Goal: Task Accomplishment & Management: Manage account settings

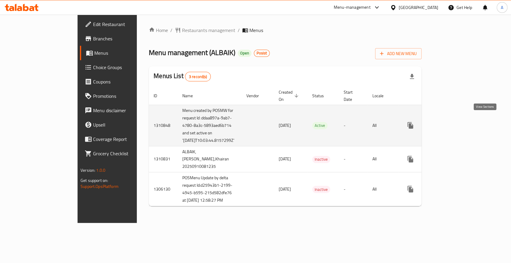
click at [457, 122] on icon "enhanced table" at bounding box center [453, 125] width 7 height 7
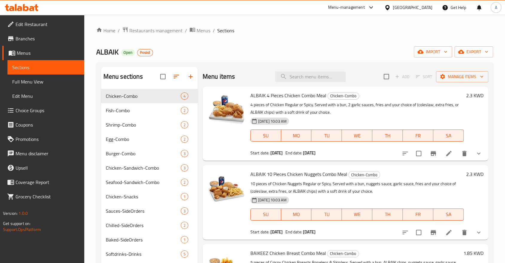
click at [433, 151] on icon "Branch-specific-item" at bounding box center [433, 153] width 5 height 5
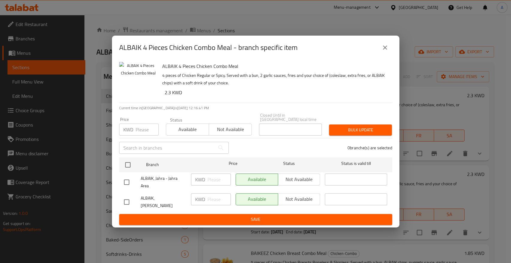
drag, startPoint x: 387, startPoint y: 57, endPoint x: 380, endPoint y: 58, distance: 6.3
click at [387, 51] on icon "close" at bounding box center [384, 47] width 7 height 7
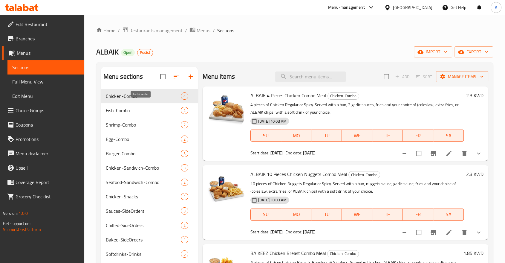
click at [129, 107] on span "Fish-Combo" at bounding box center [143, 110] width 75 height 7
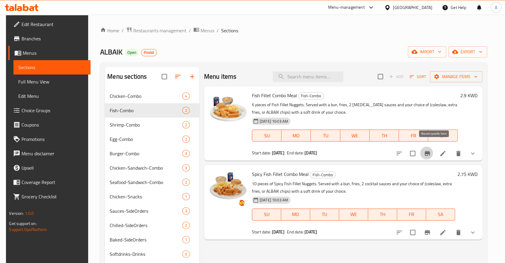
click at [431, 150] on icon "Branch-specific-item" at bounding box center [427, 153] width 7 height 7
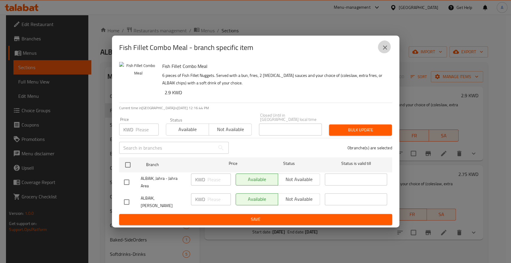
click at [386, 50] on icon "close" at bounding box center [385, 47] width 4 height 4
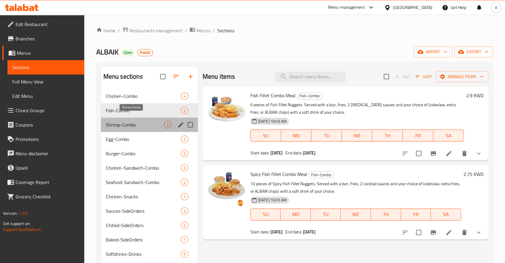
drag, startPoint x: 132, startPoint y: 117, endPoint x: 165, endPoint y: 127, distance: 35.0
click at [132, 121] on span "Shrimp-Combo" at bounding box center [135, 124] width 58 height 7
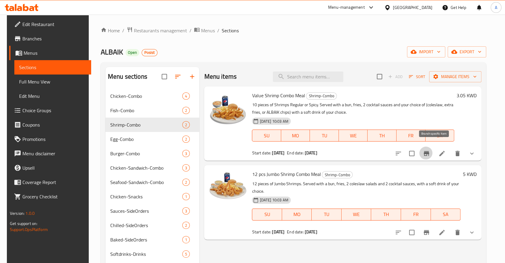
click at [434, 146] on button "Branch-specific-item" at bounding box center [427, 153] width 14 height 14
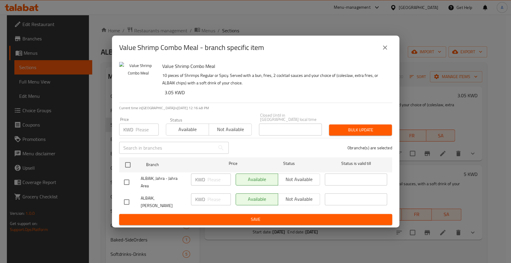
click at [382, 51] on icon "close" at bounding box center [384, 47] width 7 height 7
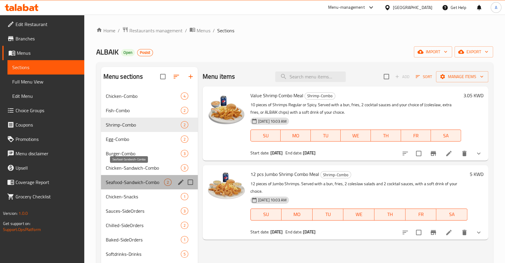
click at [127, 179] on span "Seafood-Sandwich-Combo" at bounding box center [135, 182] width 58 height 7
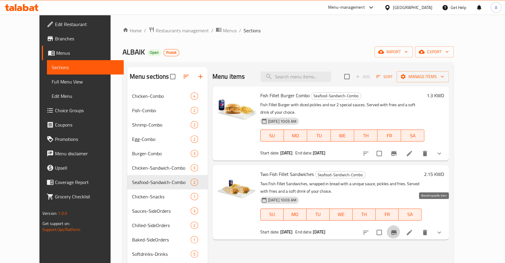
click at [398, 229] on icon "Branch-specific-item" at bounding box center [394, 232] width 7 height 7
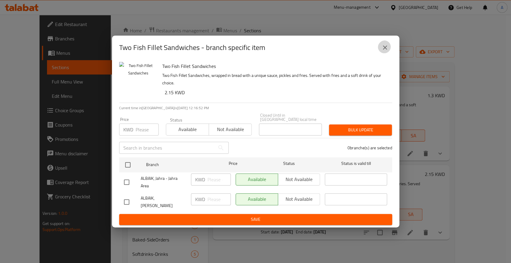
click at [386, 51] on icon "close" at bounding box center [384, 47] width 7 height 7
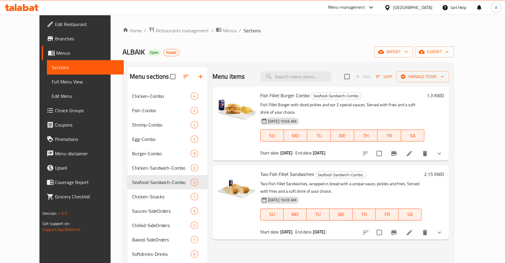
click at [56, 51] on span "Menus" at bounding box center [87, 52] width 63 height 7
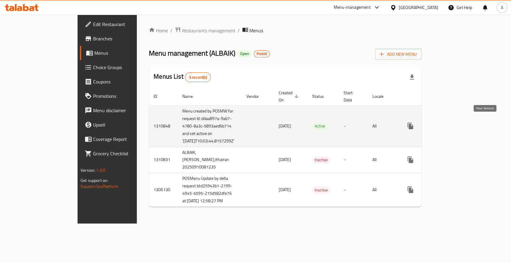
click at [460, 126] on link "enhanced table" at bounding box center [453, 126] width 14 height 14
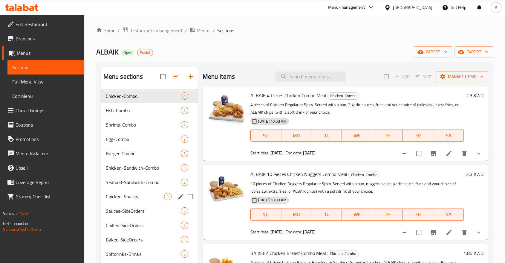
click at [139, 189] on div "Chicken-Snacks 1" at bounding box center [149, 196] width 97 height 14
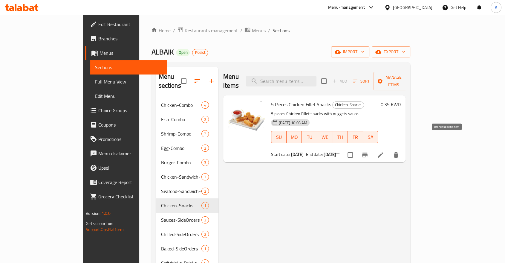
click at [369, 151] on icon "Branch-specific-item" at bounding box center [365, 154] width 7 height 7
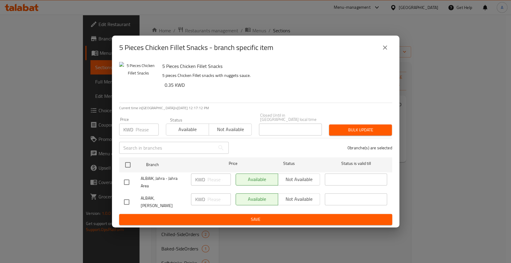
click at [384, 50] on icon "close" at bounding box center [385, 47] width 4 height 4
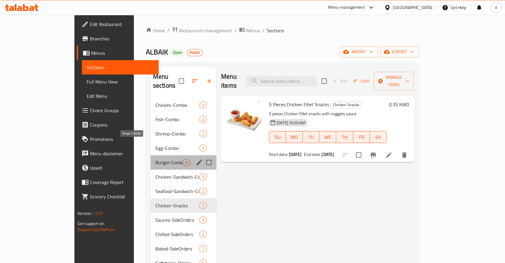
click at [156, 159] on span "Burger-Combo" at bounding box center [169, 162] width 27 height 7
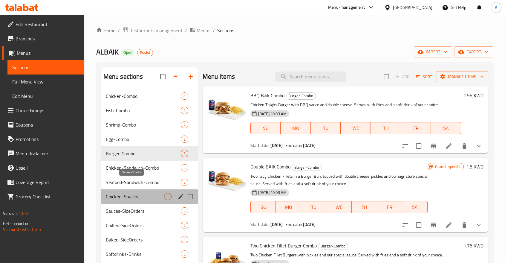
click at [134, 193] on span "Chicken-Snacks" at bounding box center [135, 196] width 58 height 7
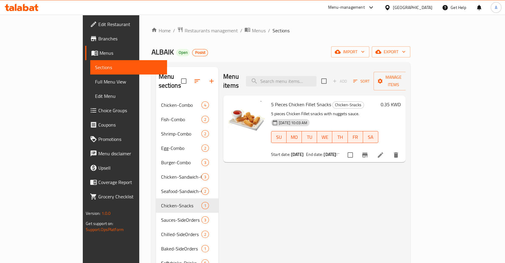
click at [151, 15] on div at bounding box center [252, 15] width 505 height 0
click at [100, 49] on span "Menus" at bounding box center [131, 52] width 63 height 7
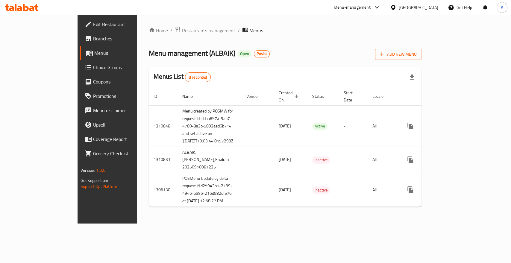
click at [190, 223] on div "Home / Restaurants management / Menus Menu management ( ALBAIK ) Open Posist Ad…" at bounding box center [285, 119] width 296 height 209
click at [182, 32] on span "Restaurants management" at bounding box center [208, 30] width 53 height 7
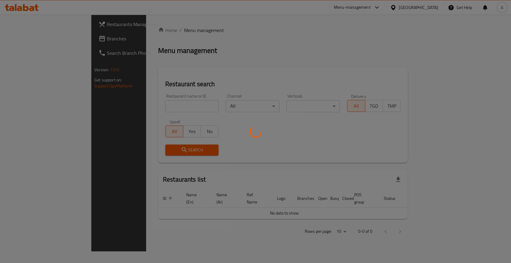
click at [133, 96] on div at bounding box center [255, 131] width 511 height 263
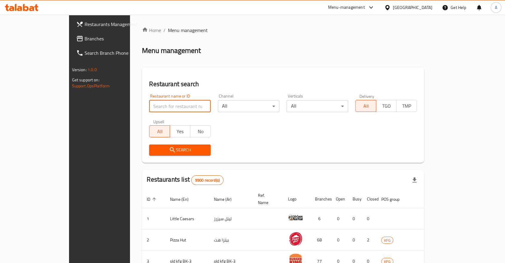
click at [149, 100] on input "search" at bounding box center [180, 106] width 62 height 12
type input "s"
type input "dipndip"
click button "Search" at bounding box center [180, 149] width 62 height 11
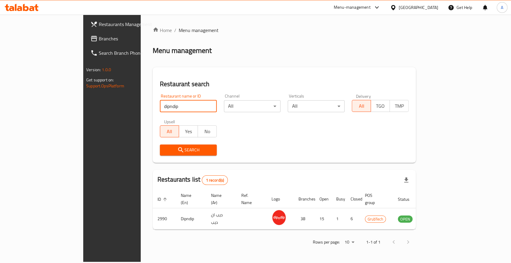
drag, startPoint x: 305, startPoint y: 144, endPoint x: 366, endPoint y: 148, distance: 60.9
click at [305, 144] on div "Search" at bounding box center [284, 150] width 256 height 18
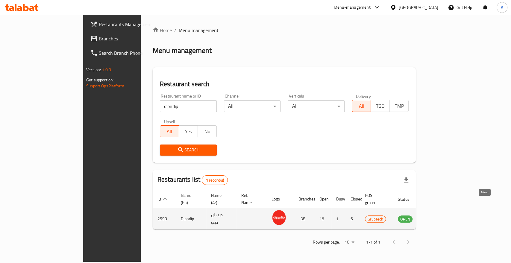
click at [436, 217] on icon "enhanced table" at bounding box center [432, 219] width 7 height 5
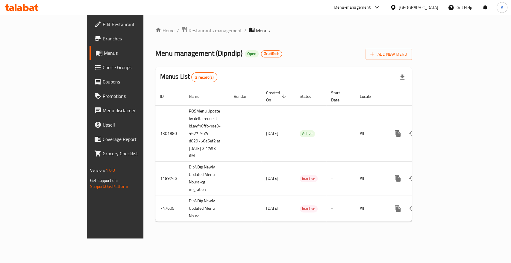
click at [148, 238] on div "Home / Restaurants management / Menus Menu management ( Dipndip ) Open GrubTech…" at bounding box center [283, 127] width 280 height 224
click at [171, 9] on div "Menu-management [GEOGRAPHIC_DATA] Get Help A" at bounding box center [255, 7] width 511 height 14
click at [188, 27] on span "Restaurants management" at bounding box center [214, 30] width 53 height 7
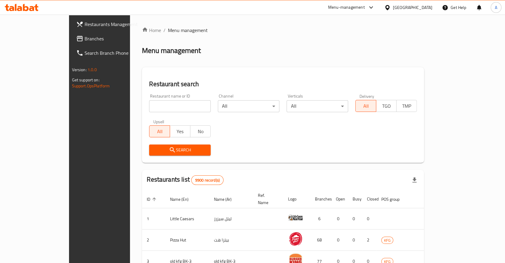
click at [149, 100] on input "search" at bounding box center [180, 106] width 62 height 12
type input "coffee bean"
click button "Search" at bounding box center [180, 149] width 62 height 11
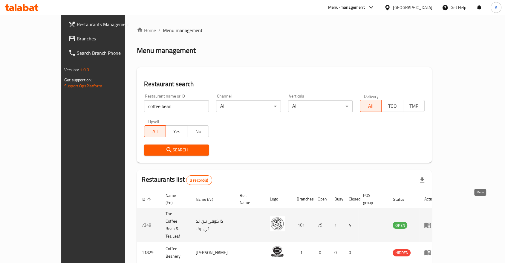
click at [432, 221] on icon "enhanced table" at bounding box center [427, 224] width 7 height 7
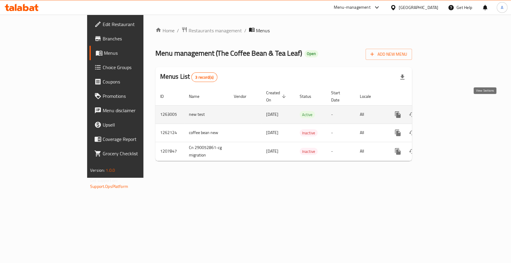
click at [444, 111] on icon "enhanced table" at bounding box center [440, 114] width 7 height 7
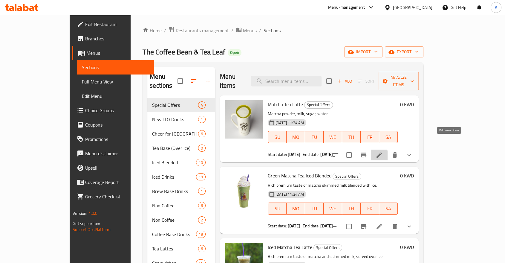
click at [383, 151] on icon at bounding box center [379, 154] width 7 height 7
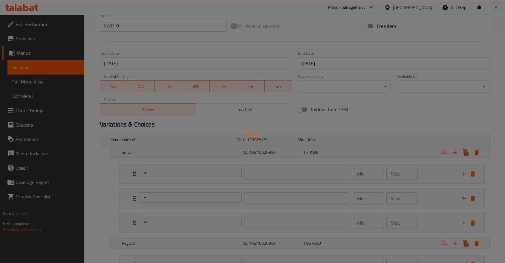
scroll to position [266, 0]
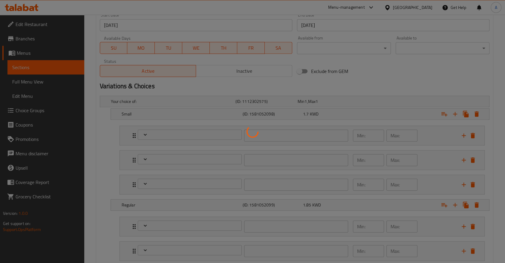
type input "إضافات:"
type input "0"
type input "11"
type input "أختيارك من:"
type input "1"
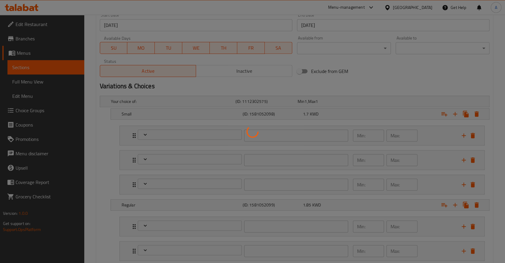
type input "1"
type input "إختيارك من الإضافات:"
type input "0"
type input "إضافات:"
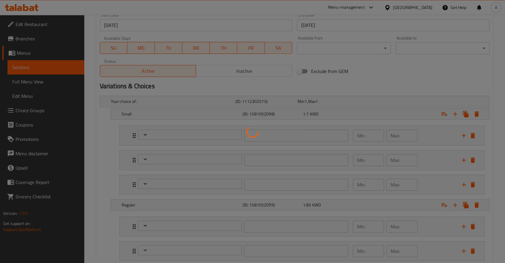
type input "0"
type input "11"
type input "أختيارك من:"
type input "1"
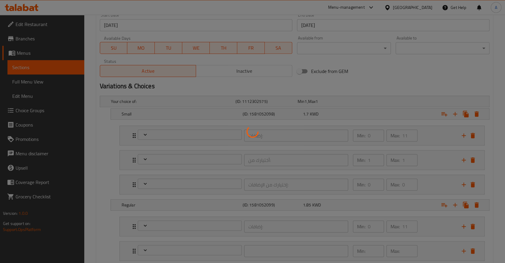
type input "إختيارك من الإضافات:"
type input "0"
type input "إضافات:"
type input "0"
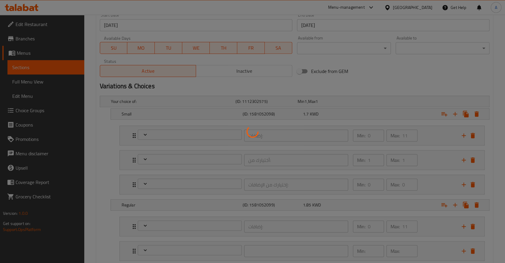
type input "11"
type input "أختيارك من:"
type input "1"
type input "إختيارك من الإضافات:"
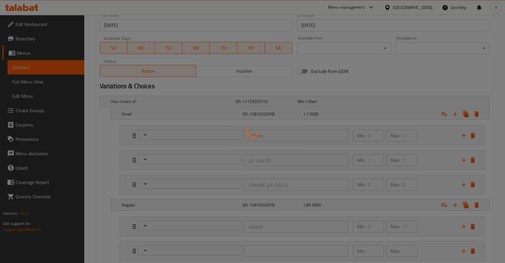
type input "0"
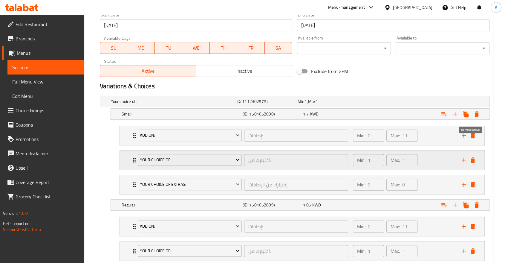
click at [476, 156] on icon "delete" at bounding box center [473, 159] width 7 height 7
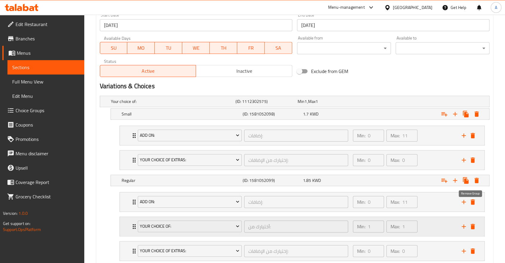
click at [475, 224] on icon "delete" at bounding box center [473, 226] width 4 height 5
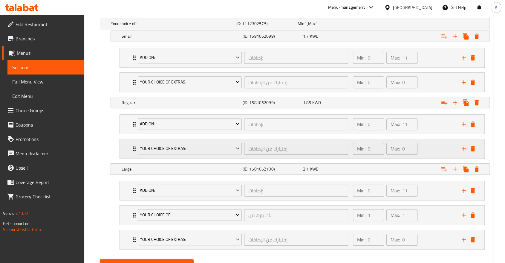
scroll to position [344, 0]
click at [474, 212] on icon "delete" at bounding box center [473, 214] width 4 height 5
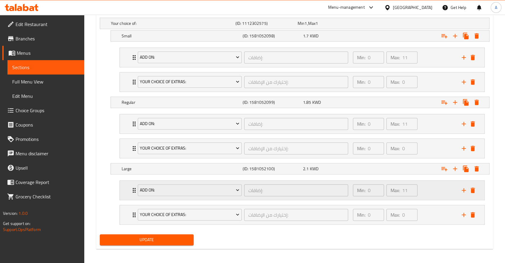
scroll to position [320, 0]
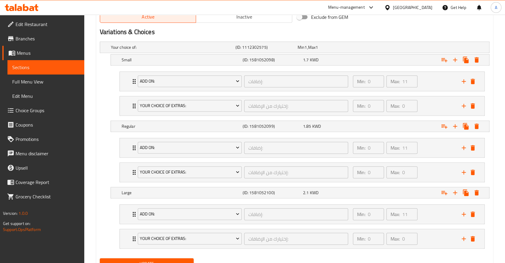
click at [174, 260] on span "Update" at bounding box center [147, 263] width 84 height 7
click at [308, 189] on span "2.1" at bounding box center [306, 193] width 6 height 8
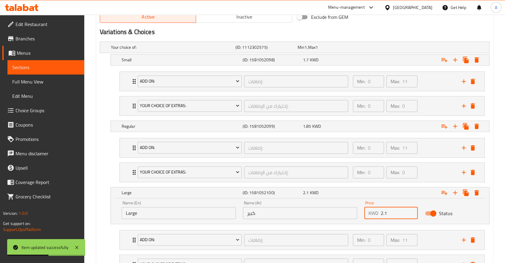
click at [399, 207] on input "2.1" at bounding box center [399, 213] width 37 height 12
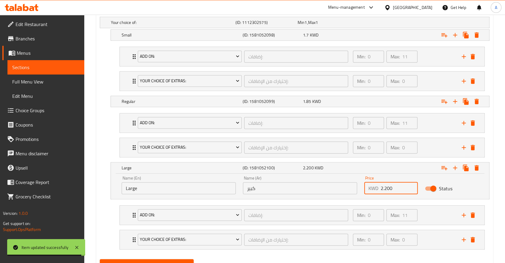
type input "2.200"
click at [184, 261] on span "Update" at bounding box center [147, 264] width 84 height 7
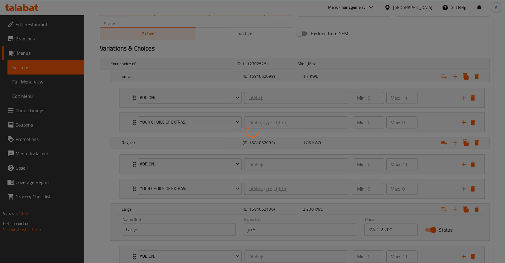
scroll to position [278, 0]
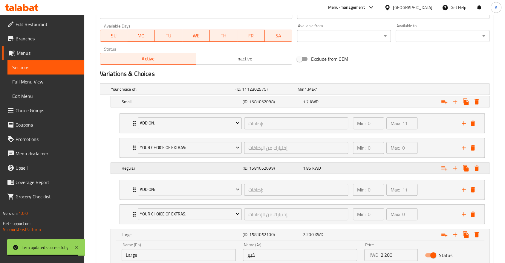
click at [321, 165] on div "1.85 KWD" at bounding box center [332, 168] width 58 height 6
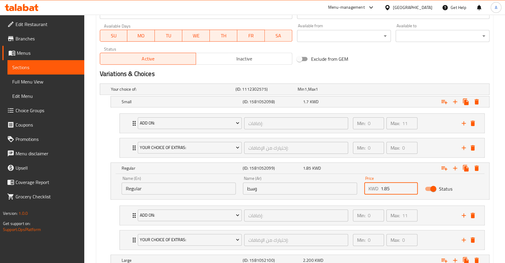
drag, startPoint x: 392, startPoint y: 165, endPoint x: 370, endPoint y: 166, distance: 22.1
click at [370, 182] on div "KWD 1.85 Price" at bounding box center [392, 188] width 54 height 12
click at [347, 165] on div "2000 KWD" at bounding box center [332, 168] width 58 height 6
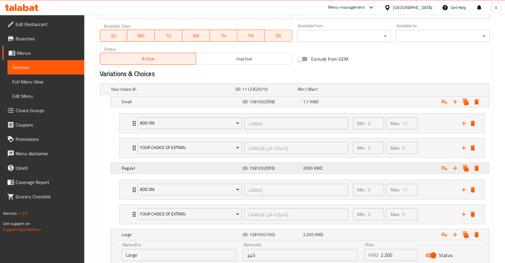
click at [358, 165] on div "2000 KWD" at bounding box center [332, 168] width 58 height 6
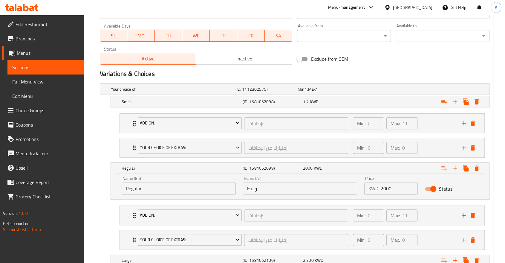
click at [395, 182] on input "2000" at bounding box center [399, 188] width 37 height 12
type input "2"
click at [384, 162] on div "Expand" at bounding box center [422, 168] width 121 height 13
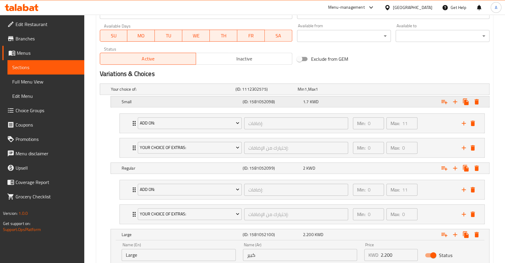
click at [350, 99] on div "1.7 KWD" at bounding box center [332, 102] width 58 height 6
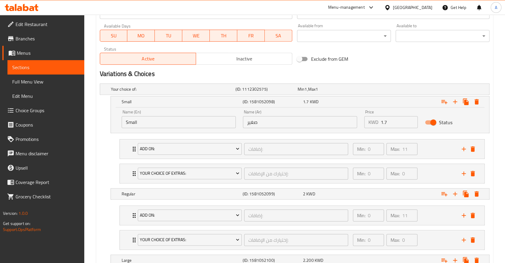
click at [390, 116] on input "1.7" at bounding box center [399, 122] width 37 height 12
type input "1.750"
click at [368, 95] on div "Expand" at bounding box center [422, 101] width 121 height 13
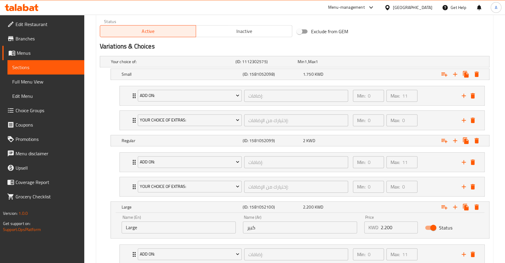
scroll to position [345, 0]
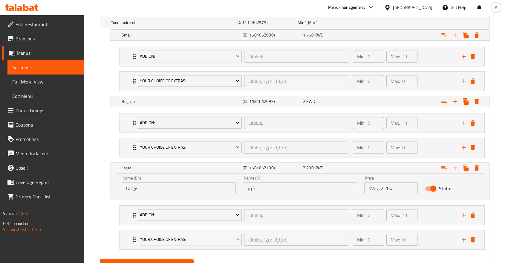
click at [182, 261] on span "Update" at bounding box center [147, 264] width 84 height 7
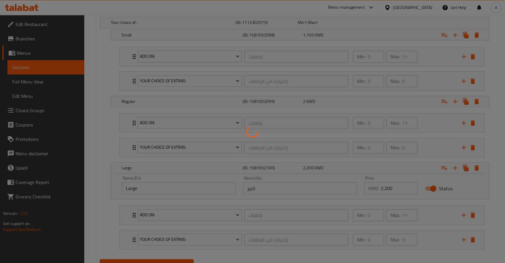
click at [141, 144] on div at bounding box center [252, 131] width 505 height 263
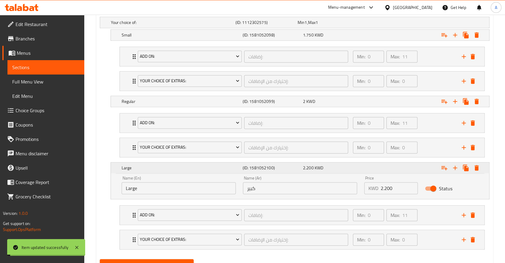
click at [149, 164] on div "Large" at bounding box center [181, 168] width 121 height 8
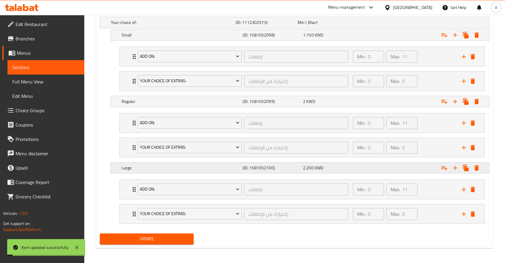
scroll to position [320, 0]
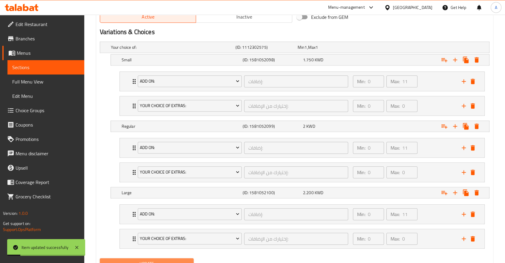
click at [156, 258] on button "Update" at bounding box center [147, 263] width 94 height 11
click at [156, 233] on div at bounding box center [252, 131] width 505 height 263
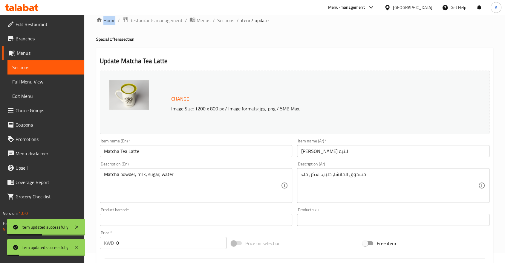
scroll to position [0, 0]
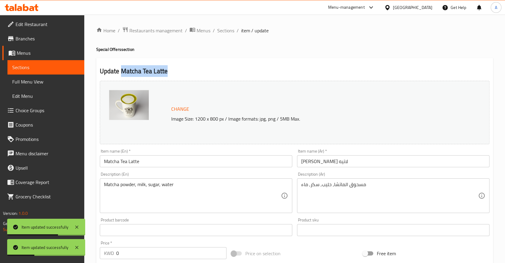
drag, startPoint x: 116, startPoint y: 66, endPoint x: 173, endPoint y: 64, distance: 57.1
click at [173, 67] on h2 "Update Matcha Tea Latte" at bounding box center [295, 71] width 390 height 9
copy h2 "Matcha Tea Latte"
click at [217, 32] on span "Sections" at bounding box center [225, 30] width 17 height 7
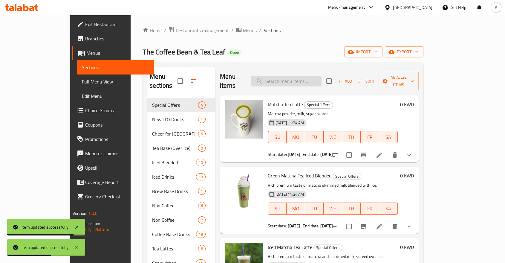
click at [313, 76] on input "search" at bounding box center [286, 81] width 71 height 10
paste input "Matcha Tea Latte"
type input "Matcha Tea Latte"
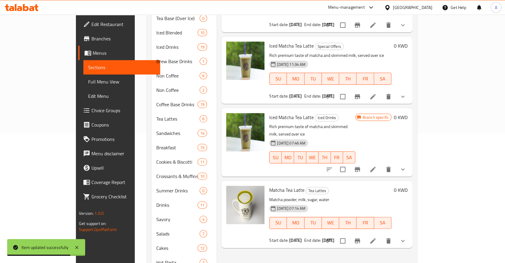
scroll to position [166, 0]
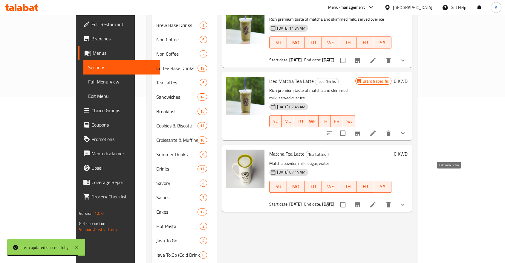
click at [376, 202] on icon at bounding box center [373, 204] width 5 height 5
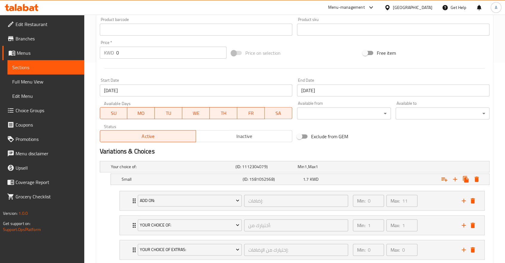
scroll to position [232, 0]
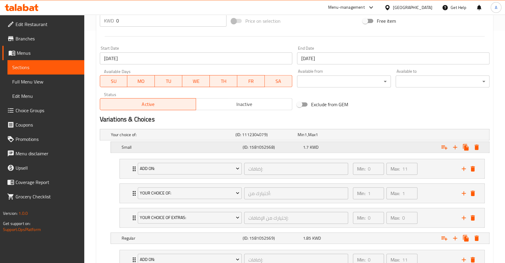
click at [323, 144] on div "1.7 KWD" at bounding box center [332, 147] width 58 height 6
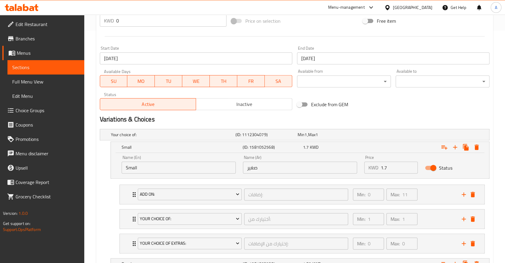
click at [387, 162] on input "1.7" at bounding box center [399, 168] width 37 height 12
type input "1.750"
click at [366, 141] on div "Expand" at bounding box center [422, 147] width 121 height 13
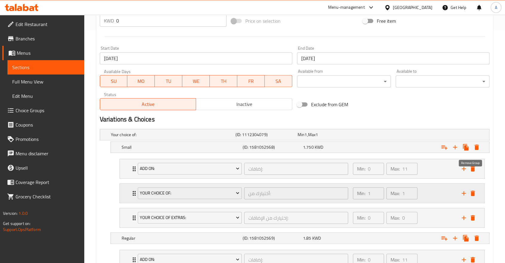
click at [474, 191] on icon "delete" at bounding box center [473, 193] width 4 height 5
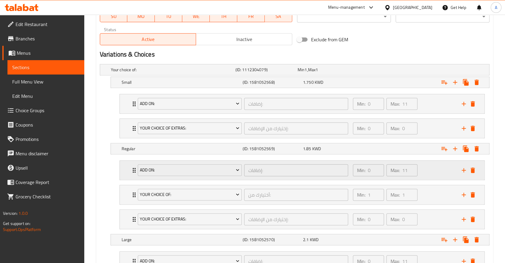
scroll to position [299, 0]
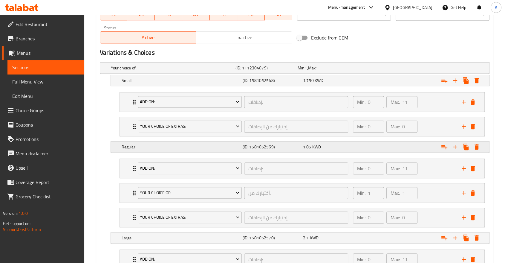
click at [351, 144] on div "1.85 KWD" at bounding box center [332, 147] width 58 height 6
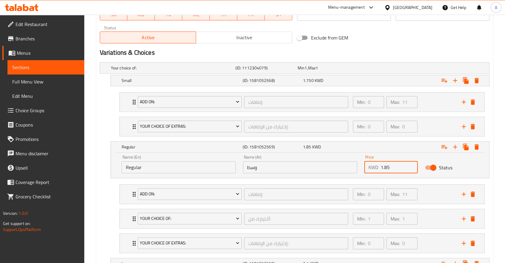
drag, startPoint x: 397, startPoint y: 146, endPoint x: 371, endPoint y: 144, distance: 25.5
click at [371, 161] on div "KWD 1.85 Price" at bounding box center [392, 167] width 54 height 12
type input "2"
click at [367, 140] on div "Expand" at bounding box center [422, 146] width 121 height 13
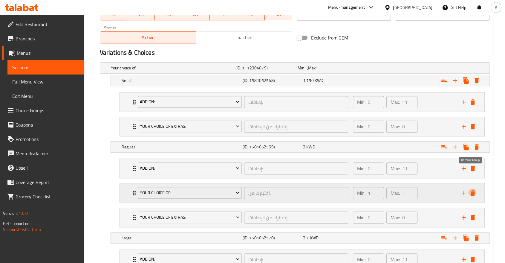
click at [474, 190] on icon "delete" at bounding box center [473, 192] width 4 height 5
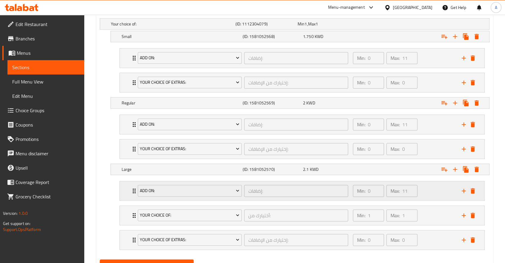
scroll to position [344, 0]
click at [352, 166] on div "2.1 KWD" at bounding box center [332, 169] width 58 height 6
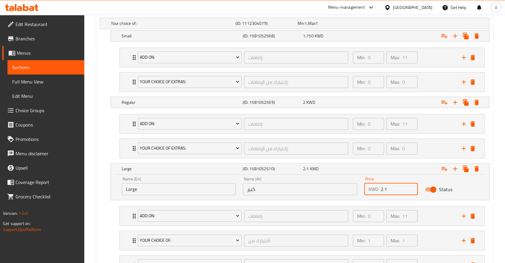
click at [382, 183] on input "2.1" at bounding box center [399, 189] width 37 height 12
type input "2.2"
click at [354, 166] on div "2.2 KWD" at bounding box center [332, 169] width 58 height 6
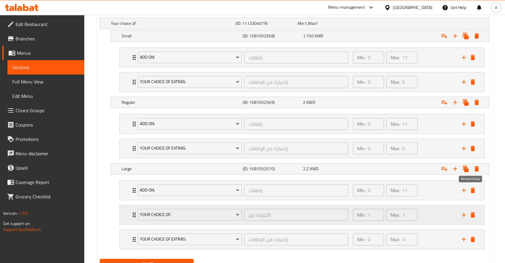
click at [476, 211] on icon "delete" at bounding box center [473, 214] width 7 height 7
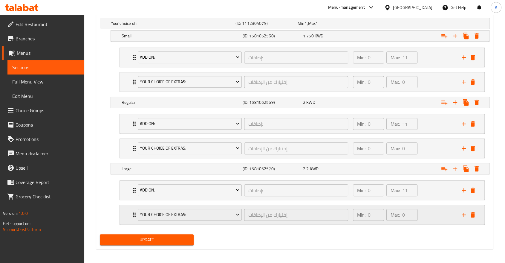
scroll to position [320, 0]
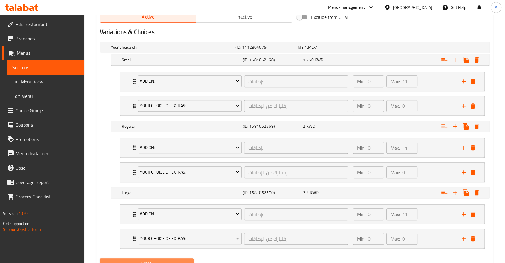
click at [175, 260] on span "Update" at bounding box center [147, 263] width 84 height 7
click at [165, 260] on span "Update" at bounding box center [147, 263] width 84 height 7
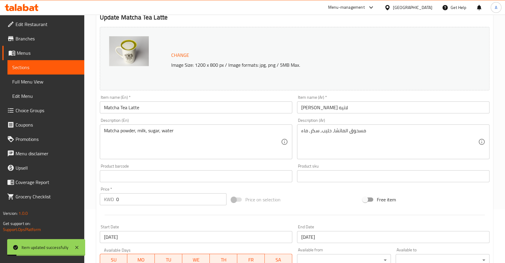
scroll to position [0, 0]
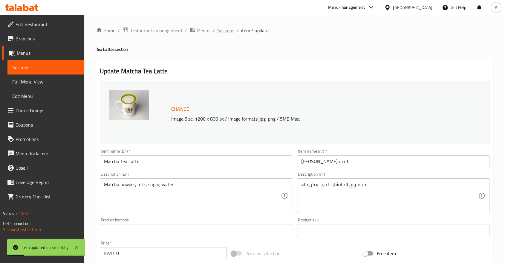
click at [217, 29] on span "Sections" at bounding box center [225, 30] width 17 height 7
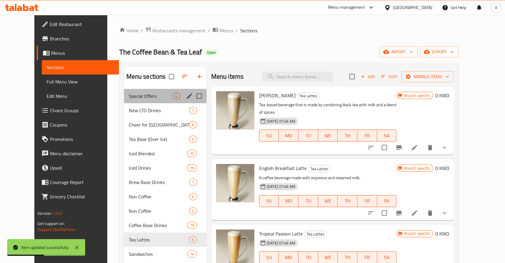
click at [135, 92] on span "Special Offers" at bounding box center [151, 95] width 44 height 7
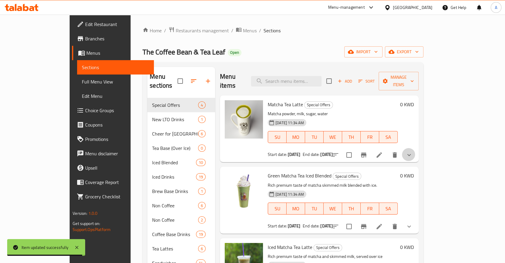
click at [417, 148] on button "show more" at bounding box center [409, 155] width 14 height 14
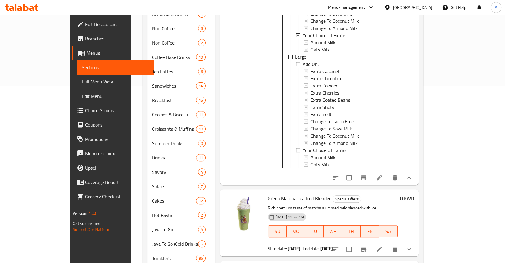
scroll to position [232, 0]
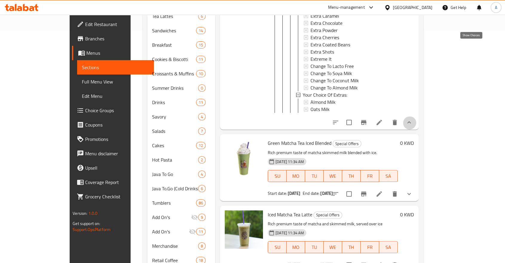
click at [413, 119] on icon "show more" at bounding box center [409, 122] width 7 height 7
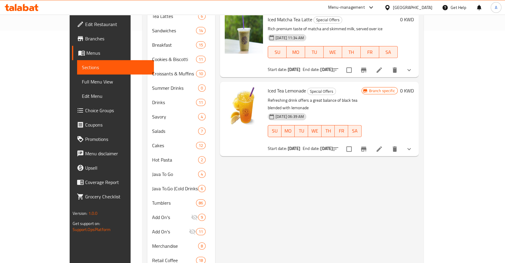
scroll to position [0, 0]
